Goal: Task Accomplishment & Management: Complete application form

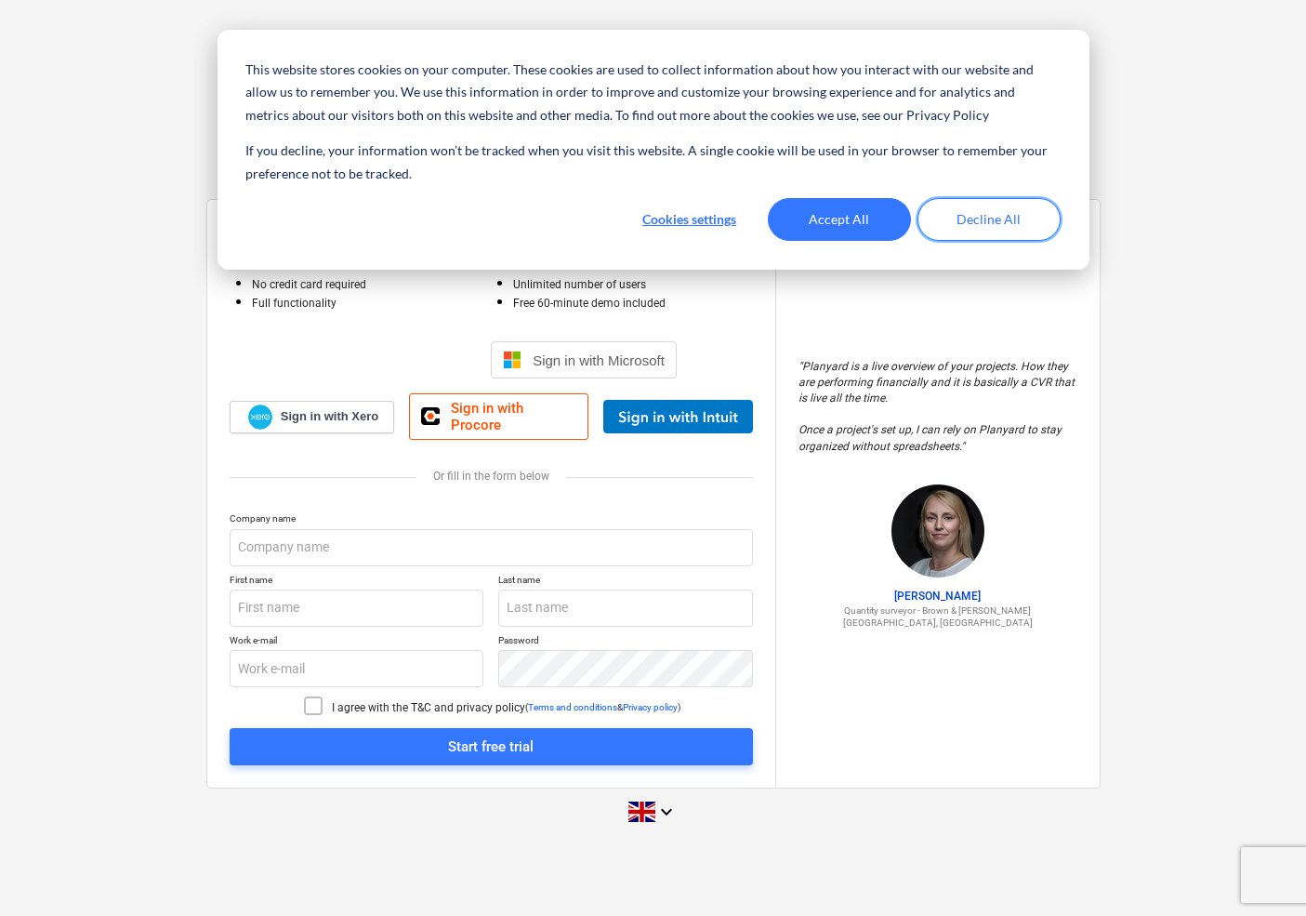
click at [1029, 218] on button "Decline All" at bounding box center [989, 219] width 143 height 43
